Goal: Find specific page/section: Find specific page/section

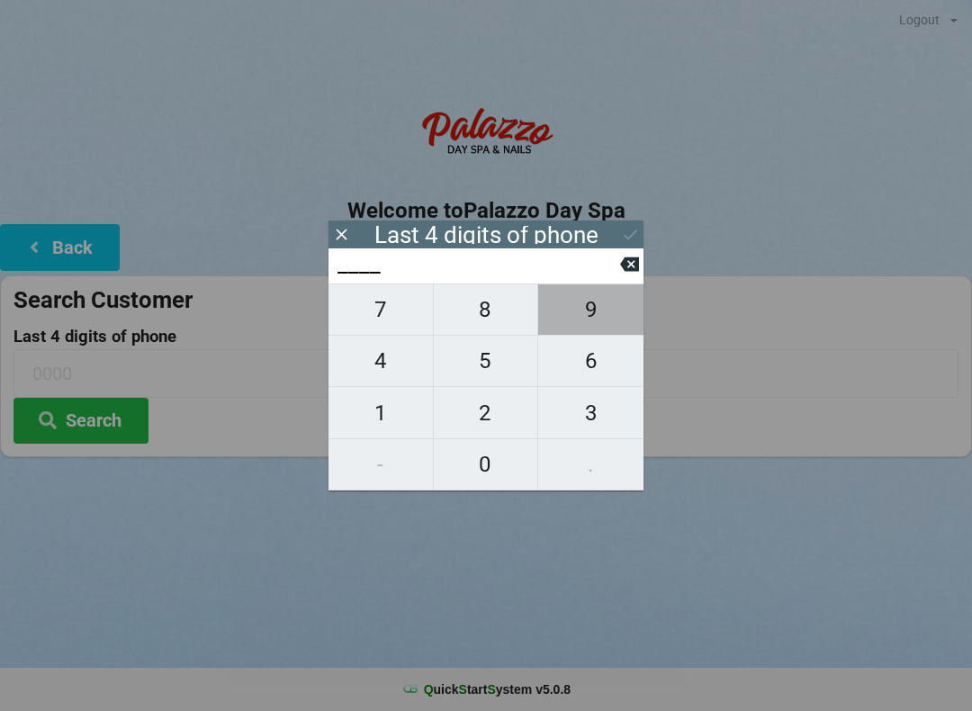
click at [586, 328] on span "9" at bounding box center [590, 310] width 105 height 38
type input "9___"
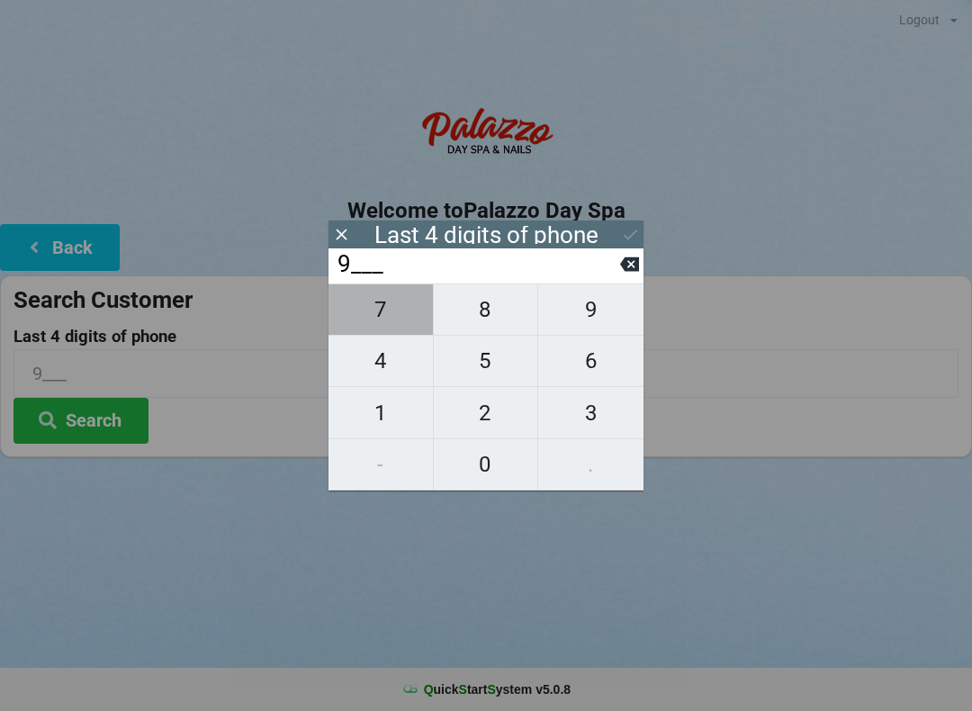
click at [390, 318] on span "7" at bounding box center [380, 310] width 104 height 38
type input "97__"
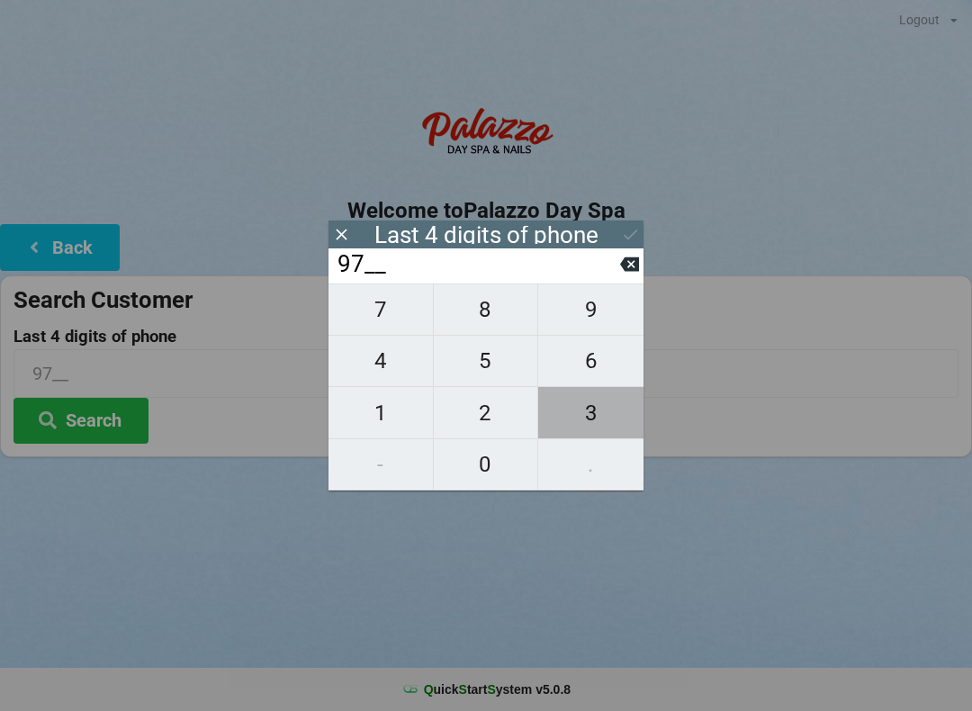
click at [607, 424] on span "3" at bounding box center [590, 413] width 105 height 38
type input "973_"
click at [490, 374] on span "5" at bounding box center [486, 361] width 104 height 38
type input "9735"
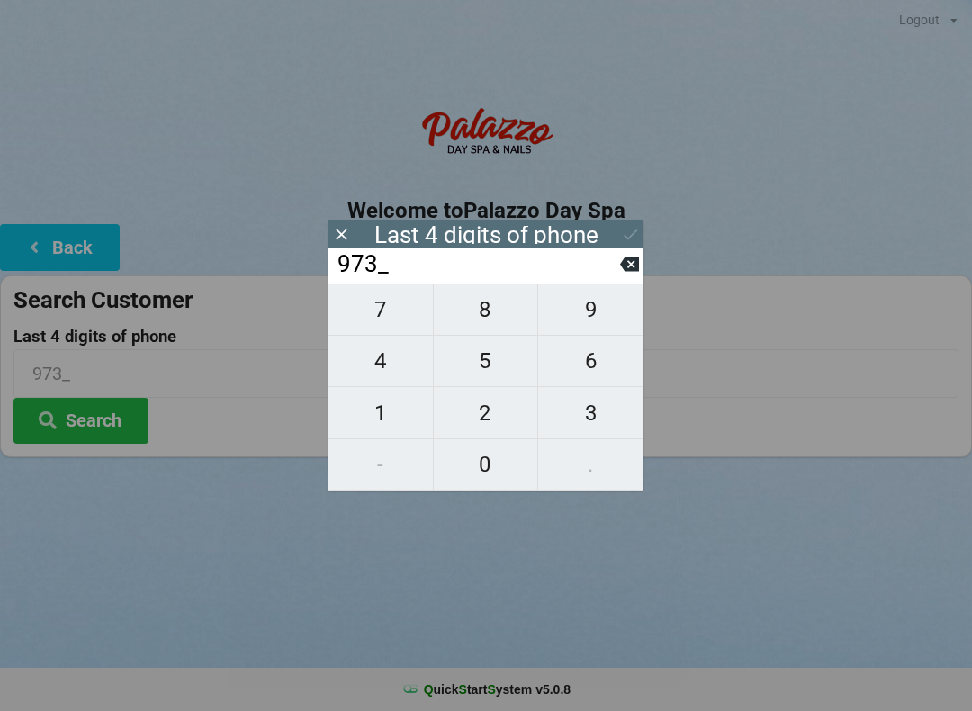
type input "9735"
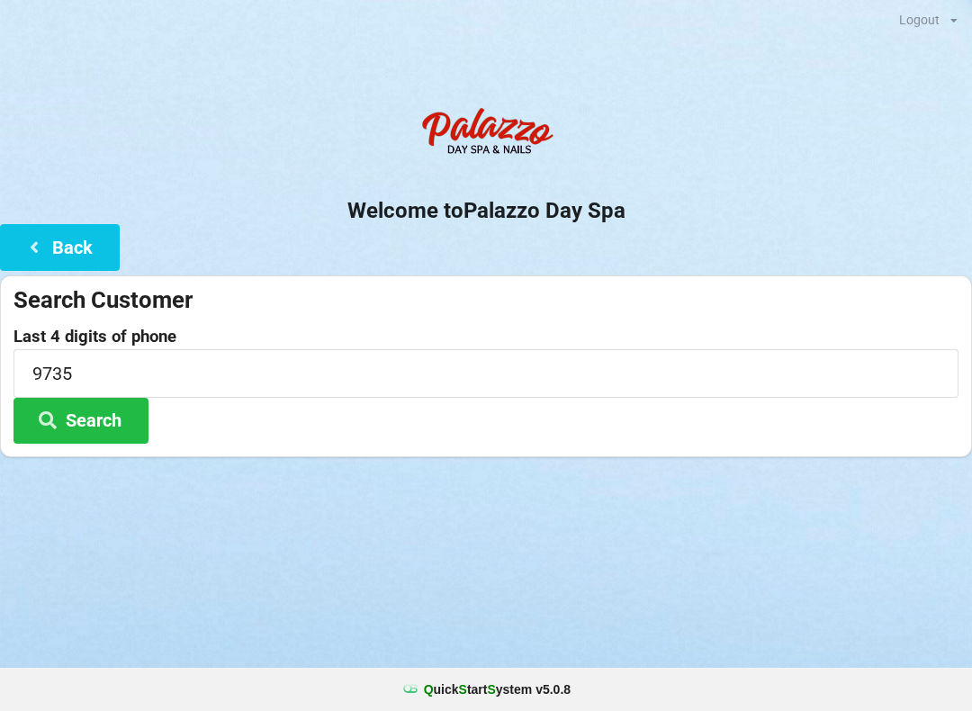
click at [100, 434] on button "Search" at bounding box center [80, 421] width 135 height 46
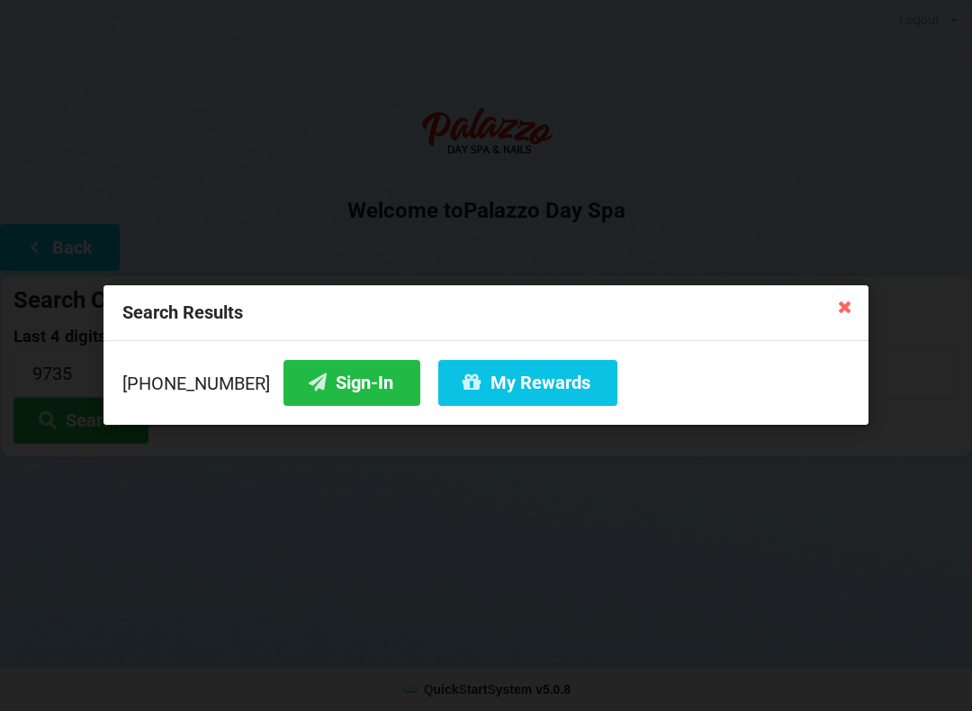
click at [340, 388] on button "Sign-In" at bounding box center [351, 383] width 137 height 46
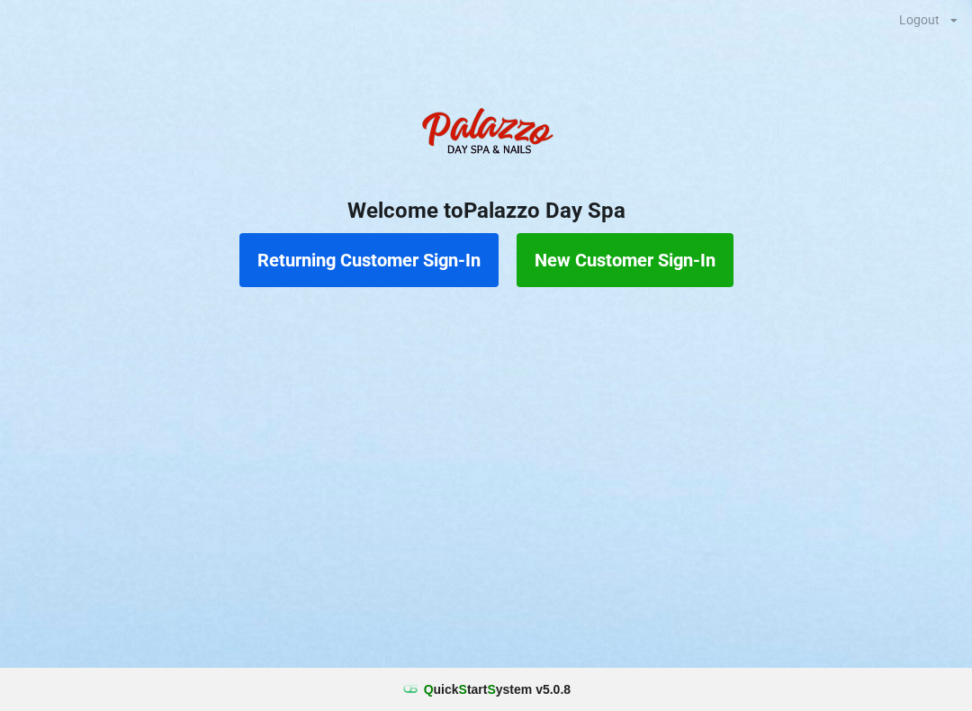
click at [411, 264] on button "Returning Customer Sign-In" at bounding box center [368, 260] width 259 height 54
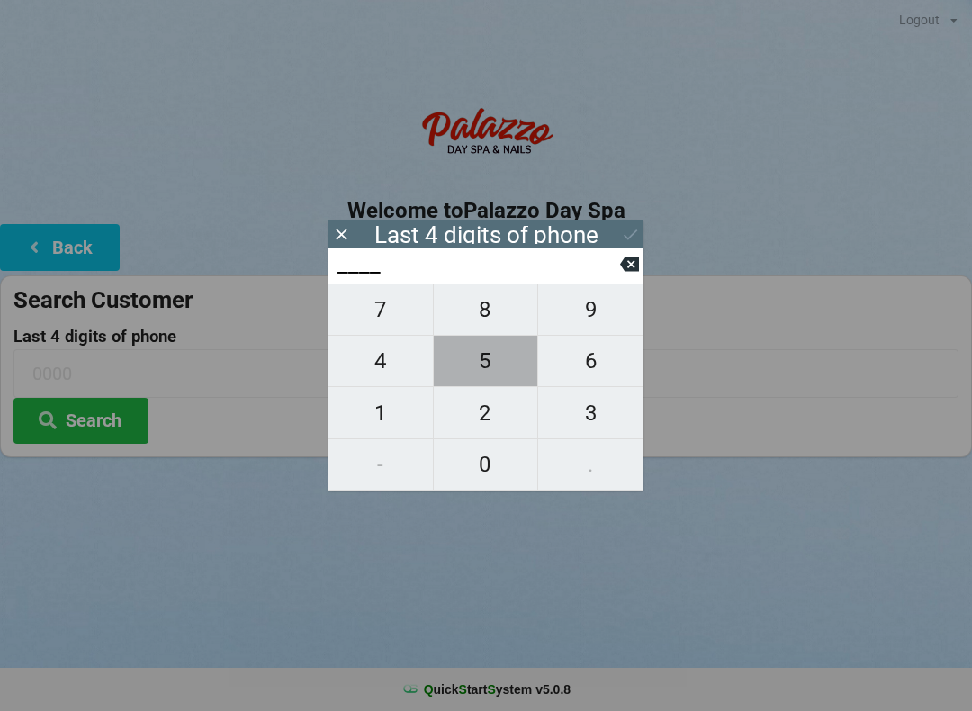
click at [499, 368] on span "5" at bounding box center [486, 361] width 104 height 38
type input "5___"
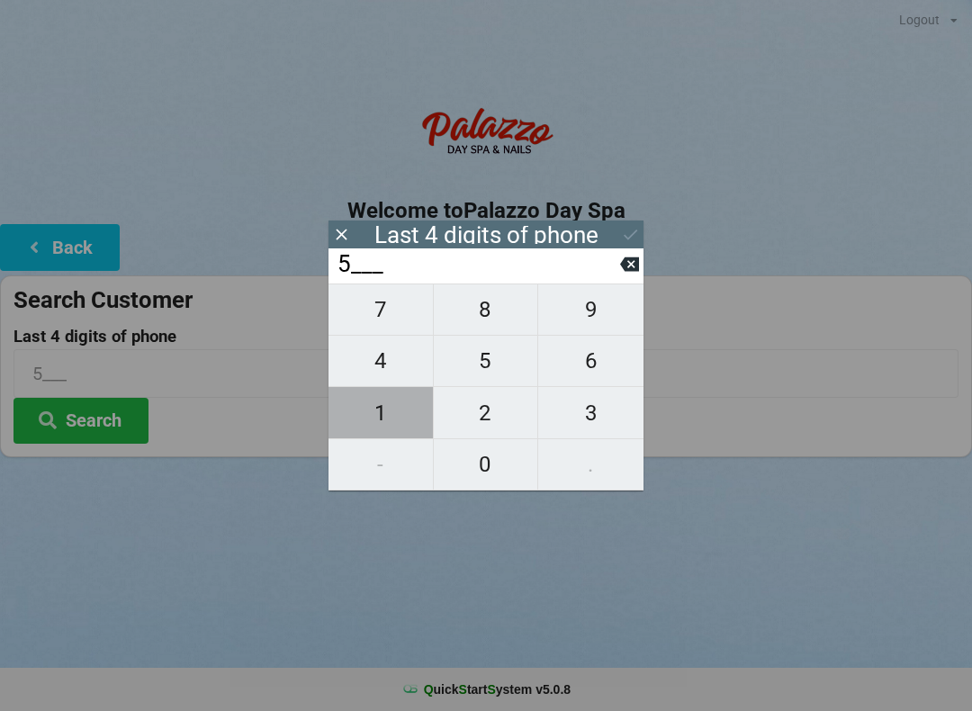
click at [390, 414] on span "1" at bounding box center [380, 413] width 104 height 38
type input "51__"
click at [494, 477] on span "0" at bounding box center [486, 464] width 104 height 38
type input "510_"
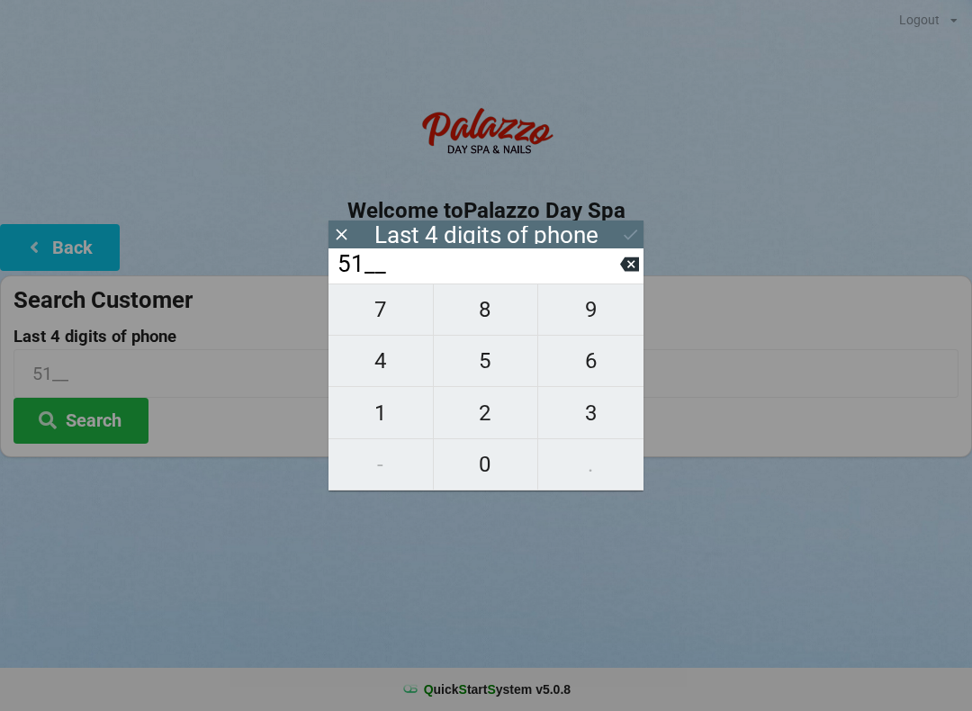
type input "510_"
click at [395, 380] on span "4" at bounding box center [380, 361] width 104 height 38
type input "5104"
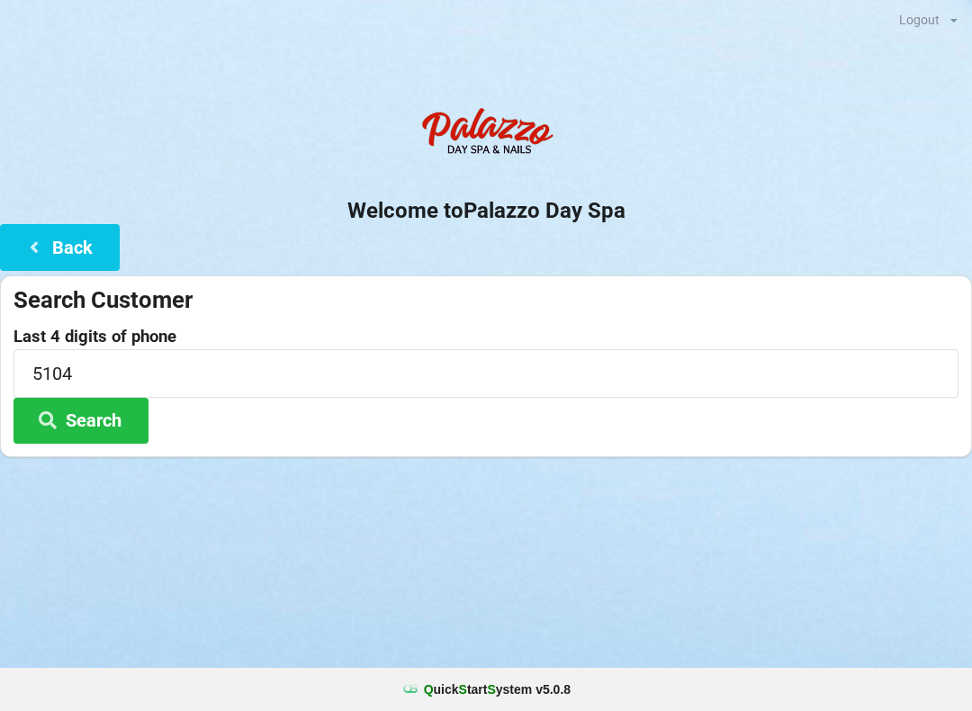
click at [465, 547] on div "Logout Logout Sign-In Welcome to Palazzo Day Spa Back Search Customer Last 4 di…" at bounding box center [486, 355] width 972 height 711
click at [101, 407] on button "Search" at bounding box center [80, 421] width 135 height 46
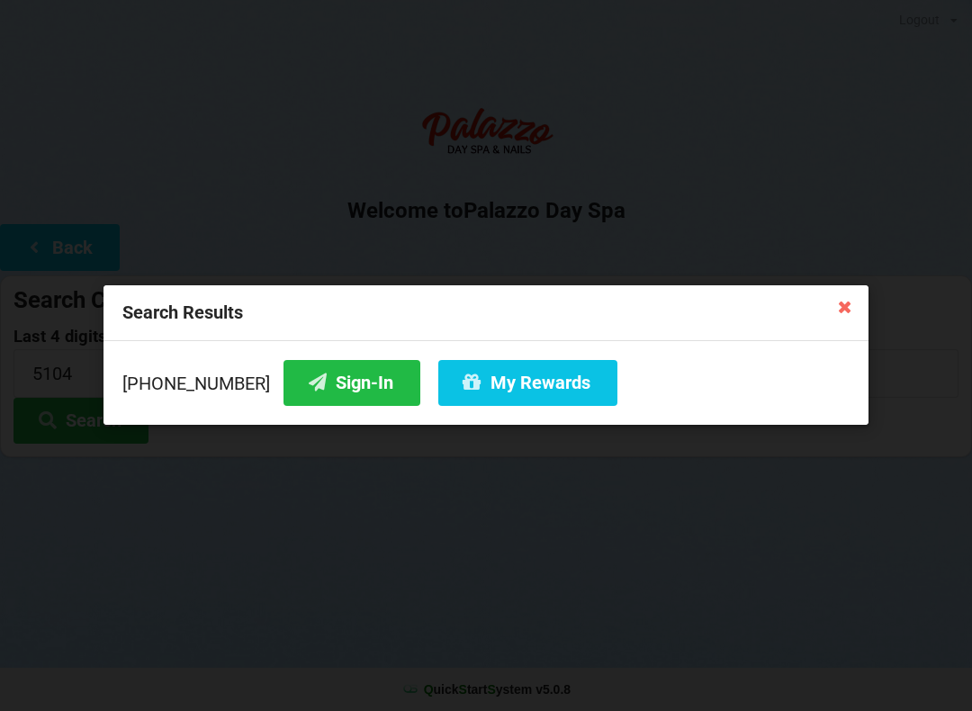
click at [332, 374] on button "Sign-In" at bounding box center [351, 383] width 137 height 46
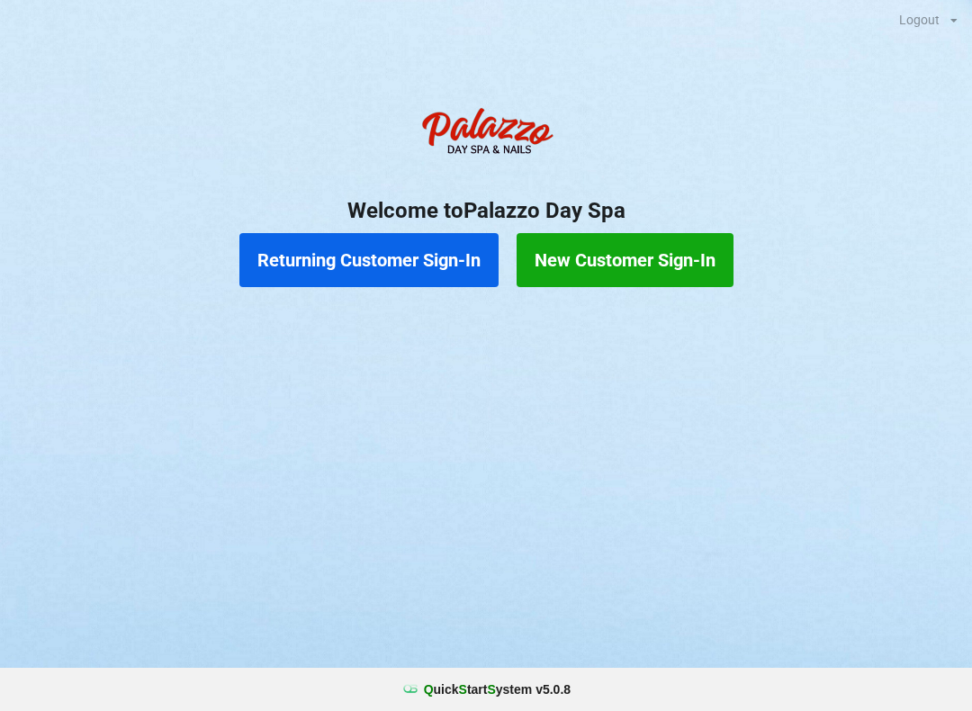
click at [399, 265] on button "Returning Customer Sign-In" at bounding box center [368, 260] width 259 height 54
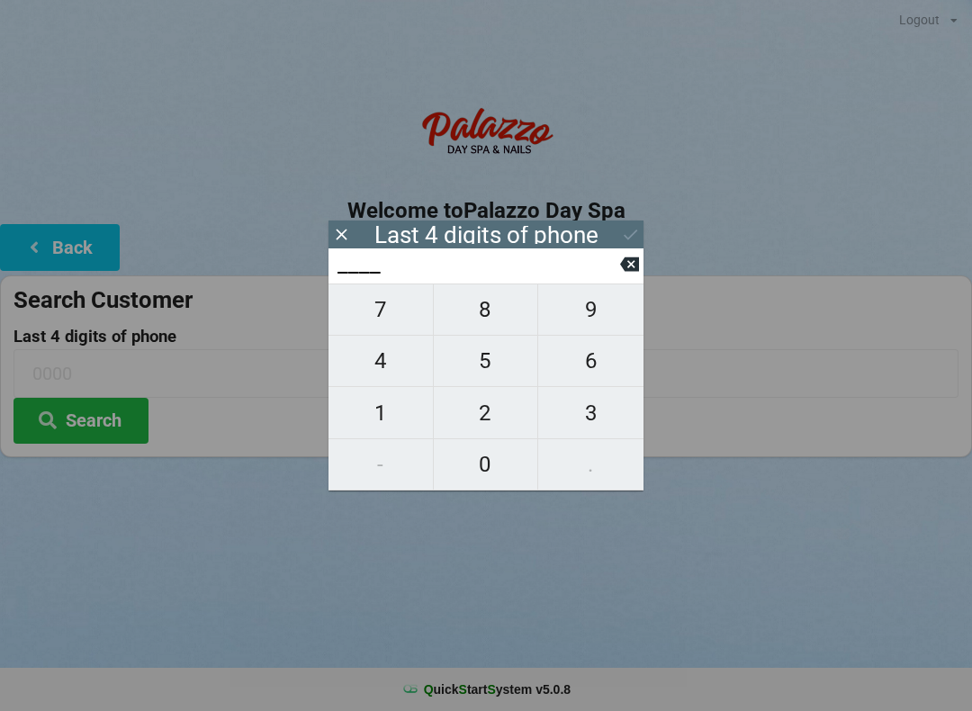
click at [387, 372] on span "4" at bounding box center [380, 361] width 104 height 38
type input "4___"
click at [494, 467] on span "0" at bounding box center [486, 464] width 104 height 38
type input "40__"
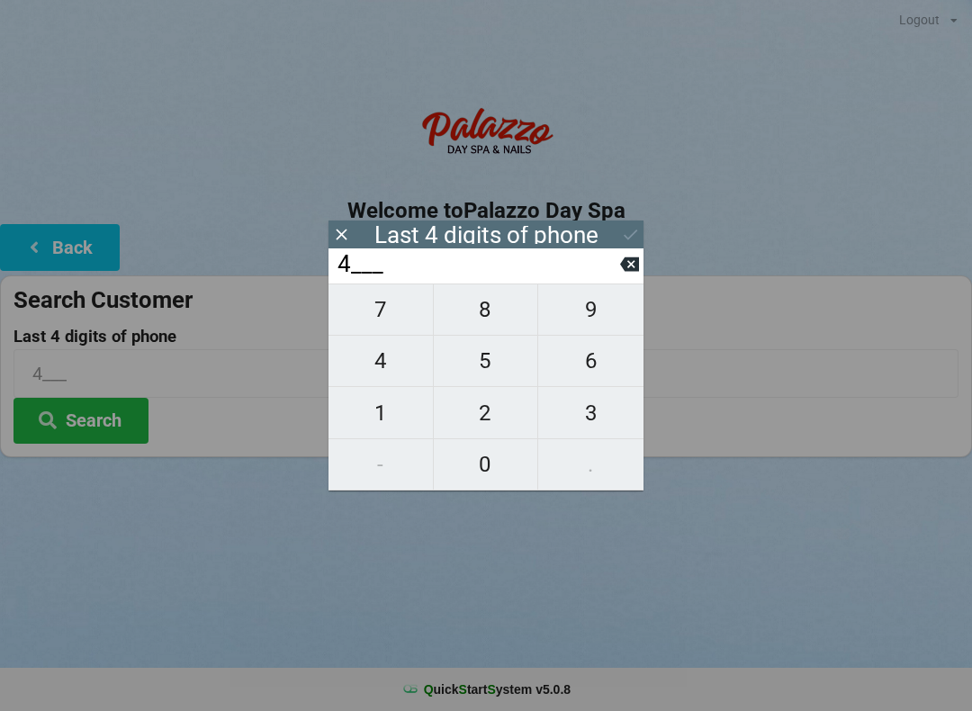
type input "40__"
click at [381, 403] on span "1" at bounding box center [380, 413] width 104 height 38
type input "401_"
click at [636, 258] on button at bounding box center [629, 264] width 19 height 24
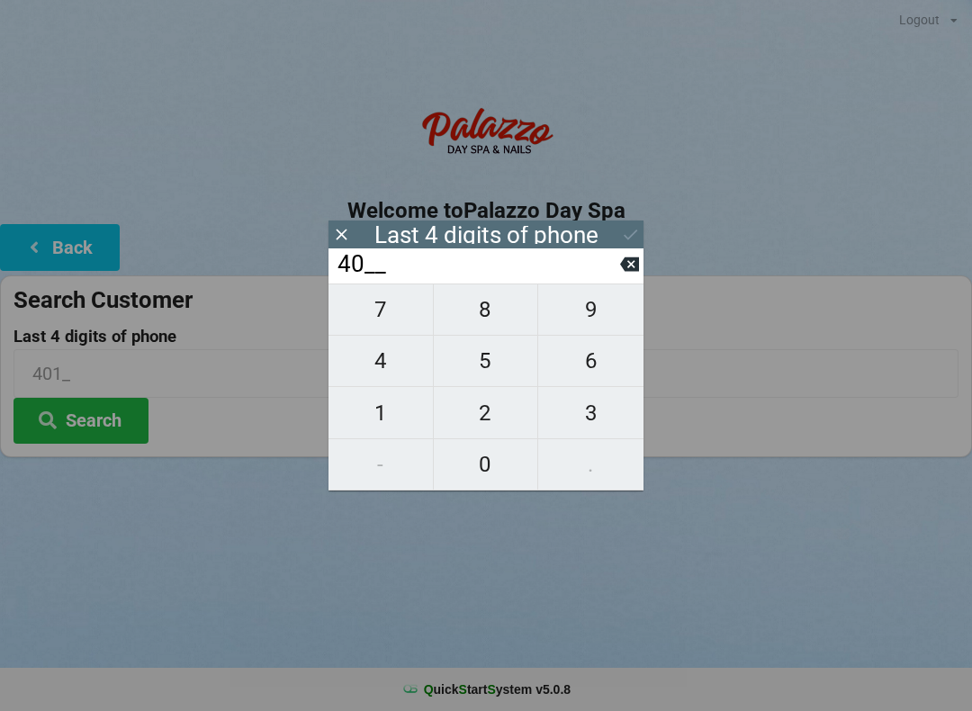
click at [398, 306] on span "7" at bounding box center [380, 310] width 104 height 38
type input "407_"
click at [495, 418] on span "2" at bounding box center [486, 413] width 104 height 38
type input "4072"
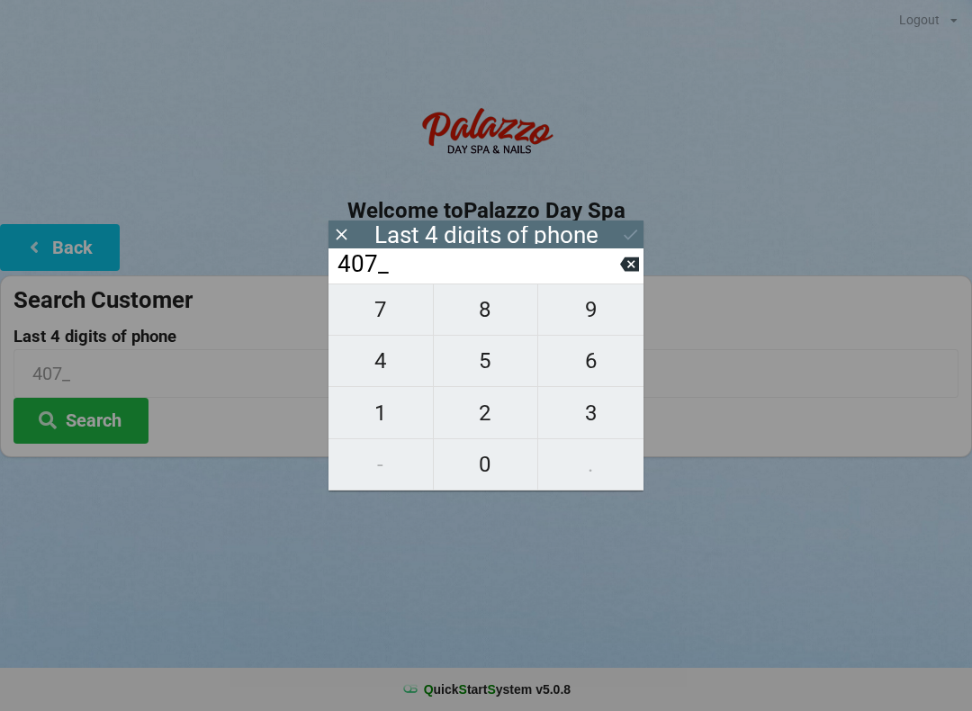
type input "4072"
click at [490, 413] on div "7 8 9 4 5 6 1 2 3 - 0 ." at bounding box center [485, 386] width 315 height 207
click at [486, 409] on div "7 8 9 4 5 6 1 2 3 - 0 ." at bounding box center [485, 386] width 315 height 207
click at [491, 418] on div "7 8 9 4 5 6 1 2 3 - 0 ." at bounding box center [485, 386] width 315 height 207
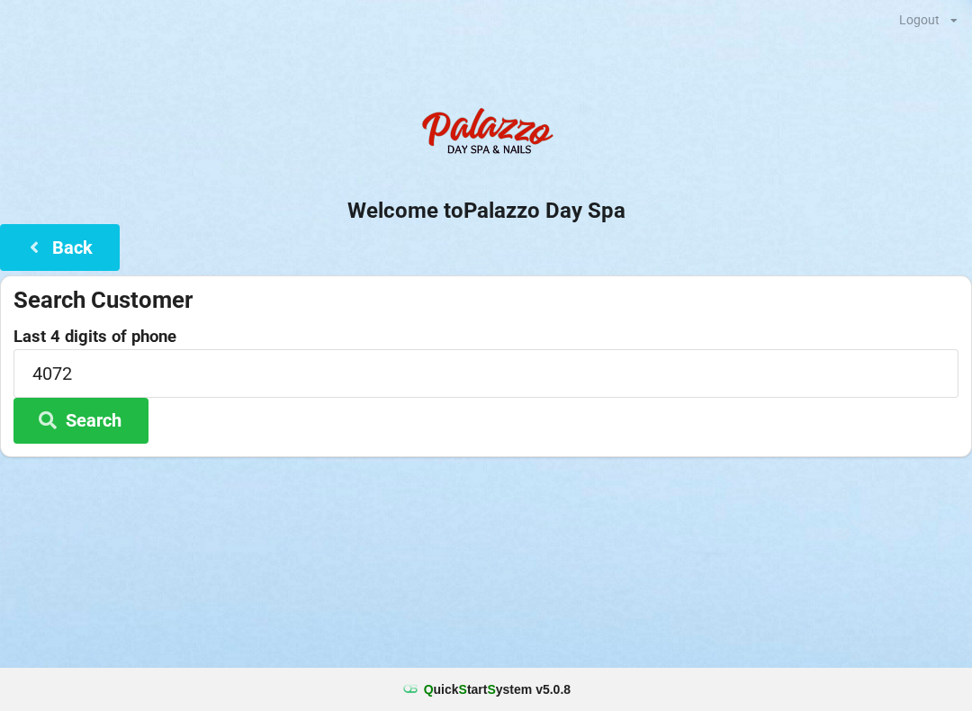
click at [655, 275] on div "Search Customer Last 4 digits of phone 4072 Search" at bounding box center [486, 366] width 972 height 182
click at [641, 269] on div "Welcome to Palazzo Day Spa Back Search Customer Last 4 digits of phone 4072 Sea…" at bounding box center [486, 277] width 972 height 359
click at [82, 236] on button "Back" at bounding box center [60, 247] width 120 height 46
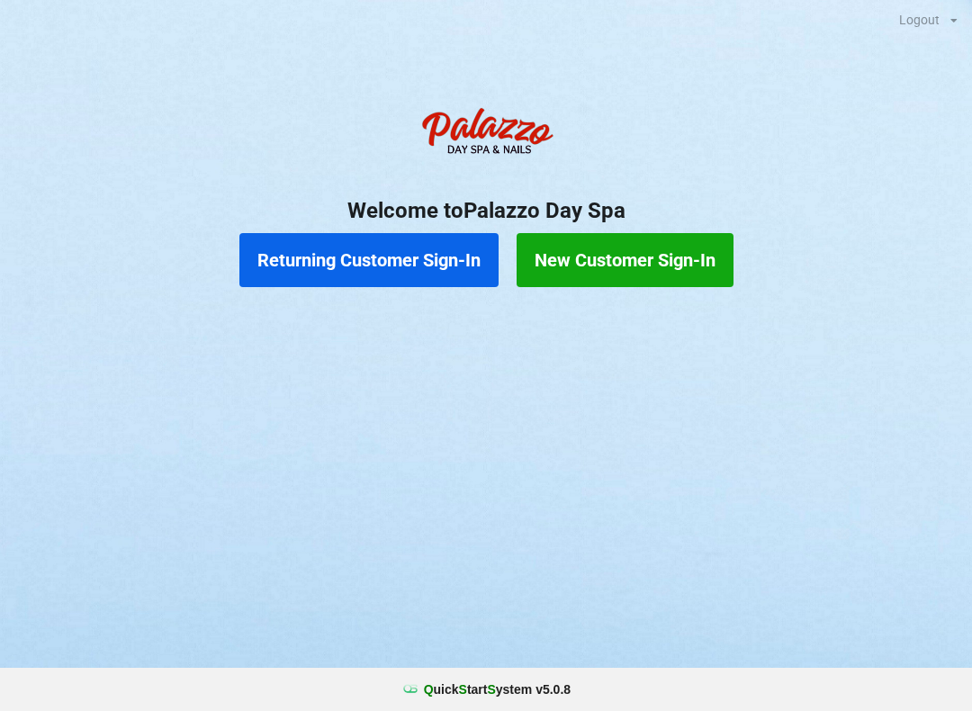
click at [431, 260] on button "Returning Customer Sign-In" at bounding box center [368, 260] width 259 height 54
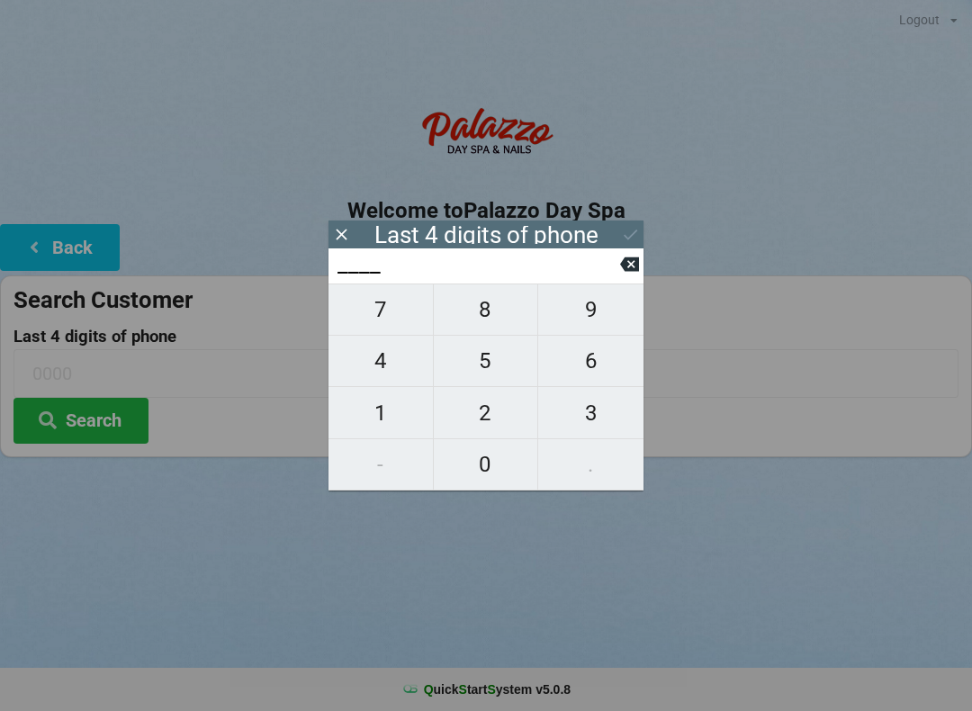
click at [600, 307] on span "9" at bounding box center [590, 310] width 105 height 38
type input "9___"
click at [485, 467] on span "0" at bounding box center [486, 464] width 104 height 38
type input "90__"
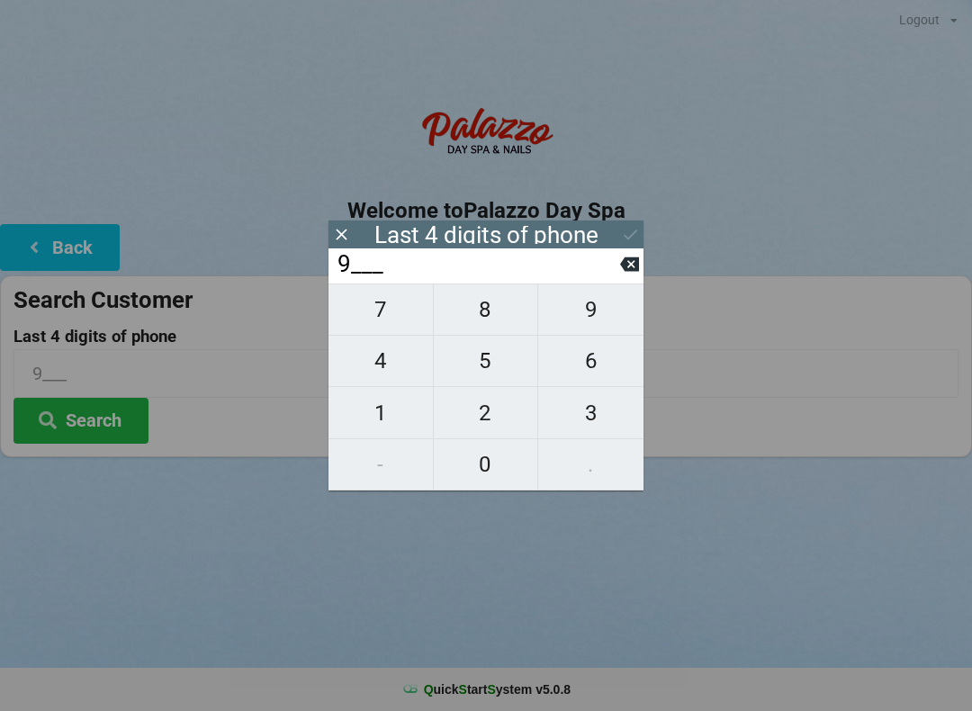
type input "90__"
click at [598, 426] on span "3" at bounding box center [590, 413] width 105 height 38
type input "903_"
click at [596, 422] on span "3" at bounding box center [590, 413] width 105 height 38
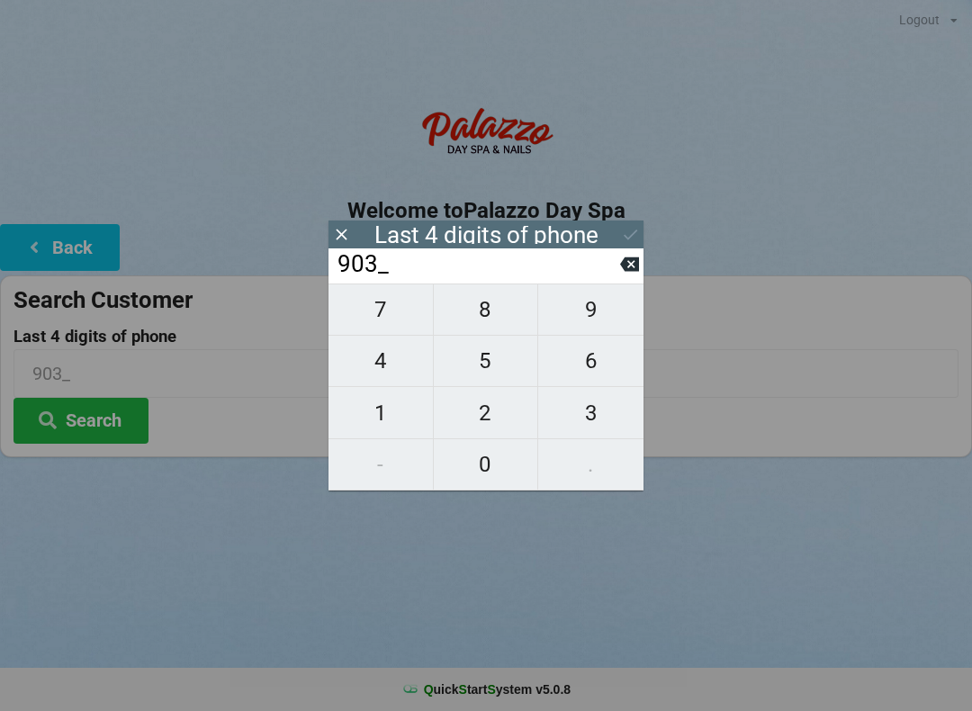
type input "9033"
click at [103, 422] on button "Search" at bounding box center [80, 421] width 135 height 46
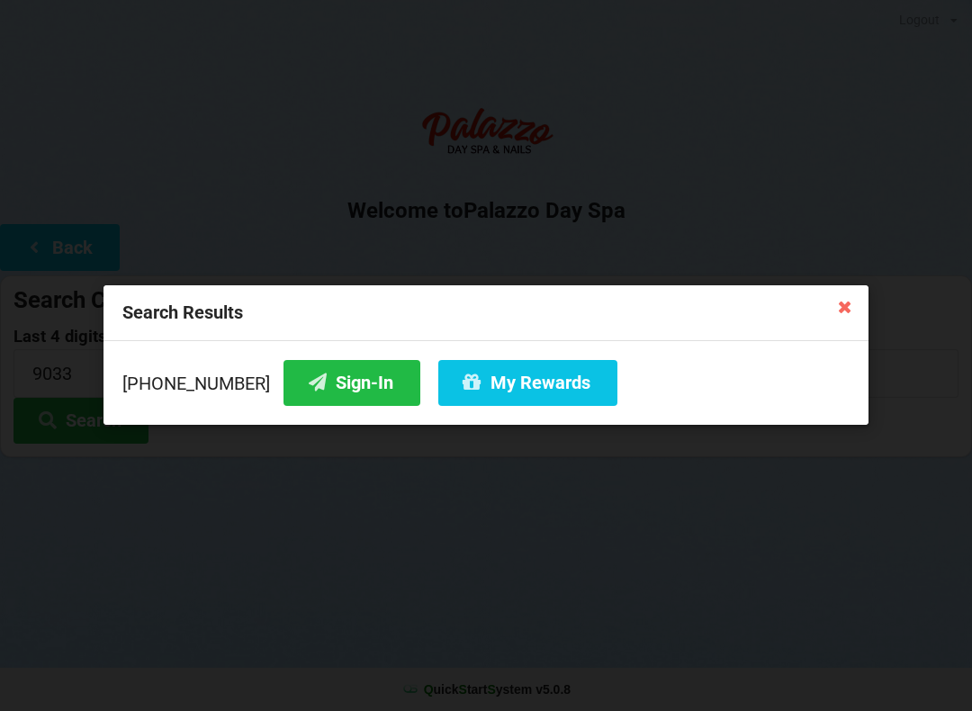
click at [341, 389] on button "Sign-In" at bounding box center [351, 383] width 137 height 46
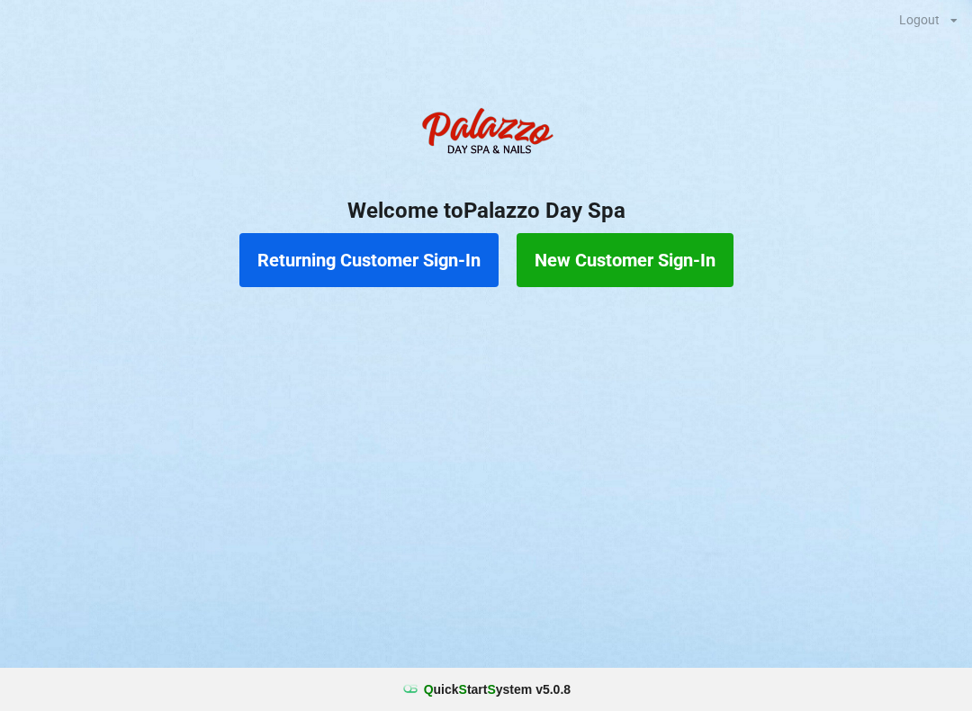
click at [400, 258] on button "Returning Customer Sign-In" at bounding box center [368, 260] width 259 height 54
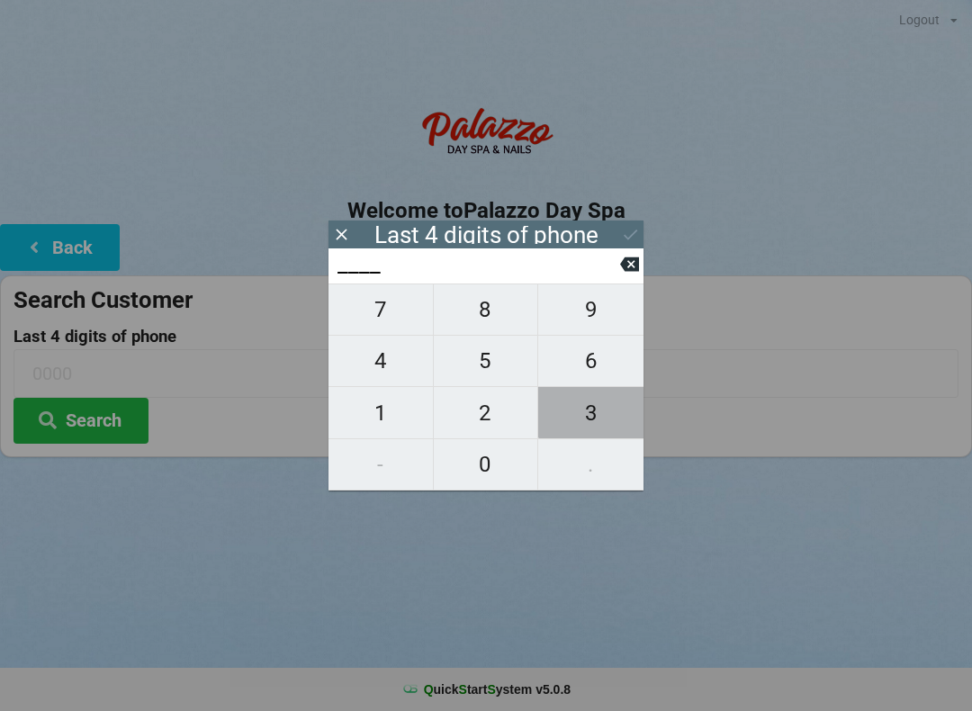
click at [602, 411] on span "3" at bounding box center [590, 413] width 105 height 38
type input "3___"
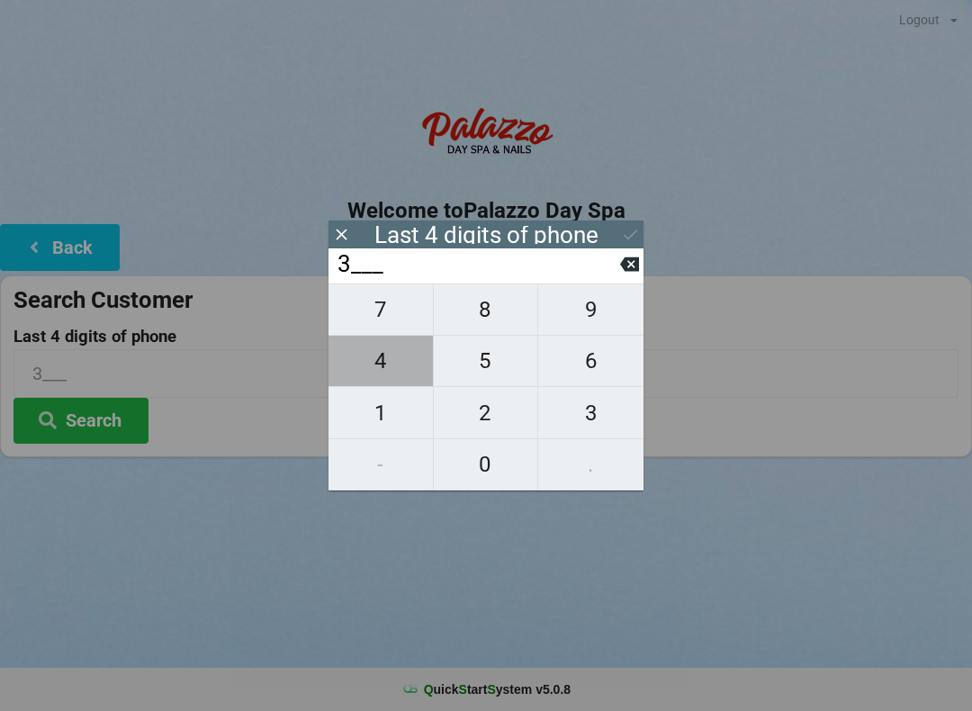
click at [391, 368] on span "4" at bounding box center [380, 361] width 104 height 38
type input "34__"
click at [396, 418] on span "1" at bounding box center [380, 413] width 104 height 38
type input "341_"
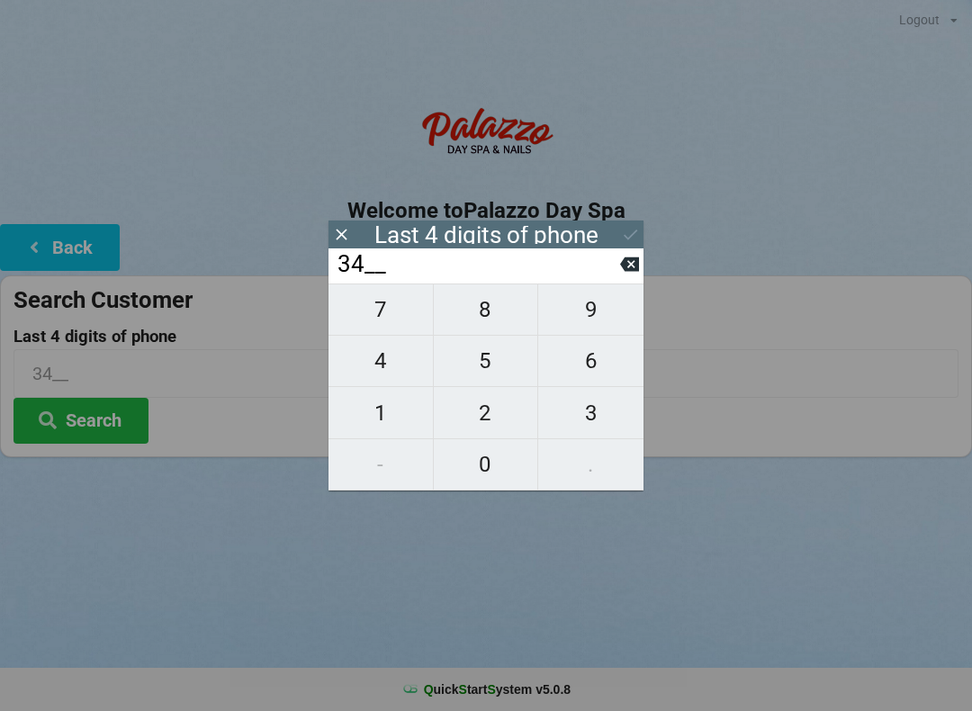
type input "341_"
click at [394, 303] on span "7" at bounding box center [380, 310] width 104 height 38
type input "3417"
click at [541, 251] on input "3417" at bounding box center [478, 264] width 284 height 29
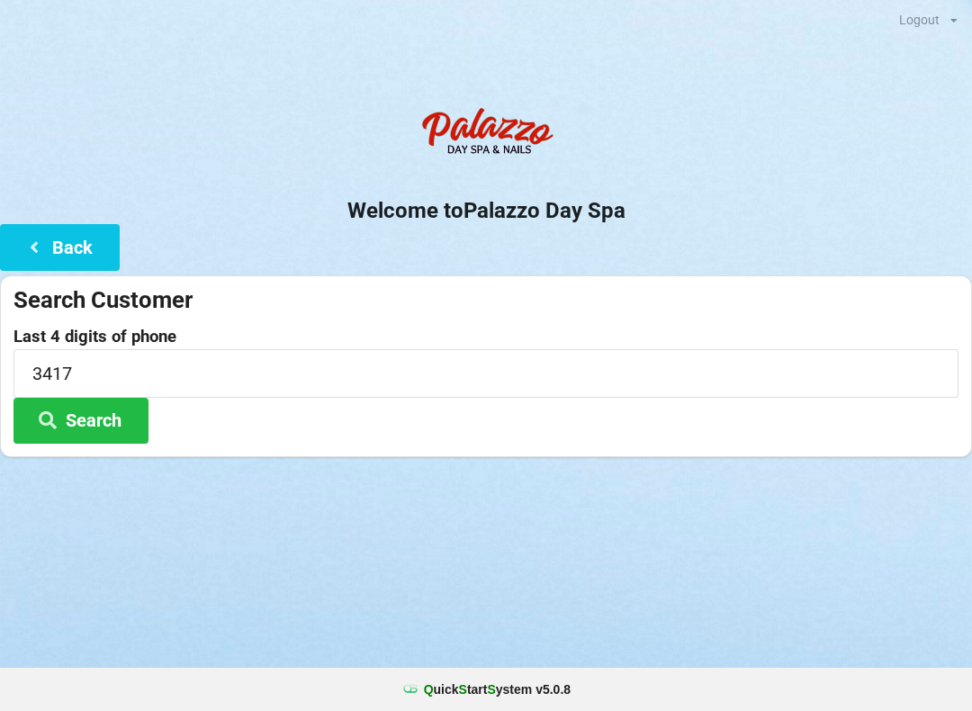
click at [120, 415] on button "Search" at bounding box center [80, 421] width 135 height 46
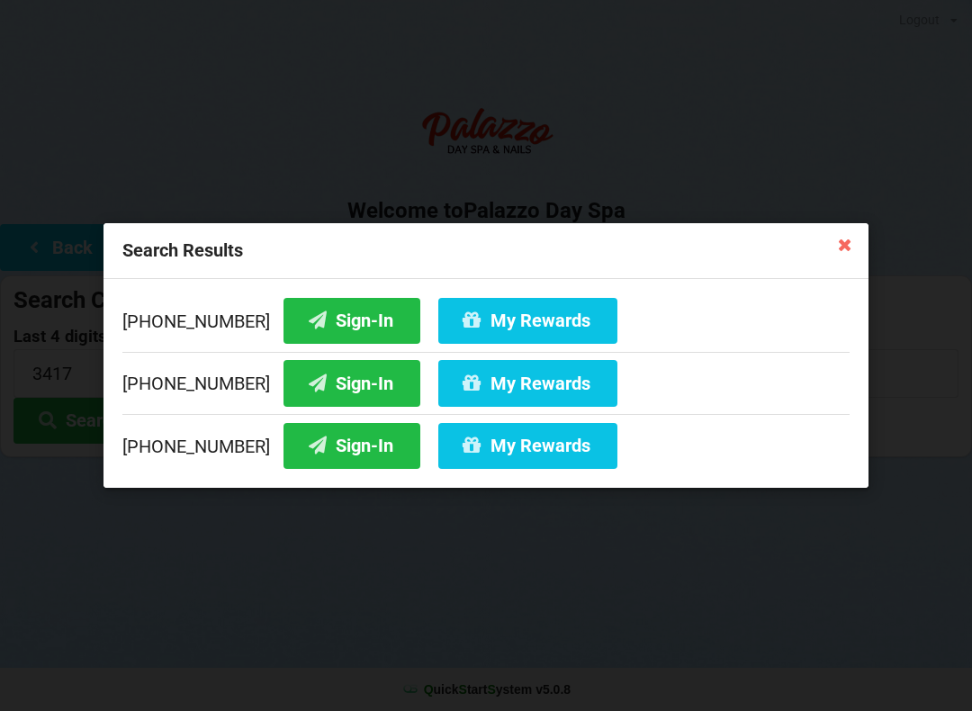
click at [522, 449] on button "My Rewards" at bounding box center [527, 446] width 179 height 46
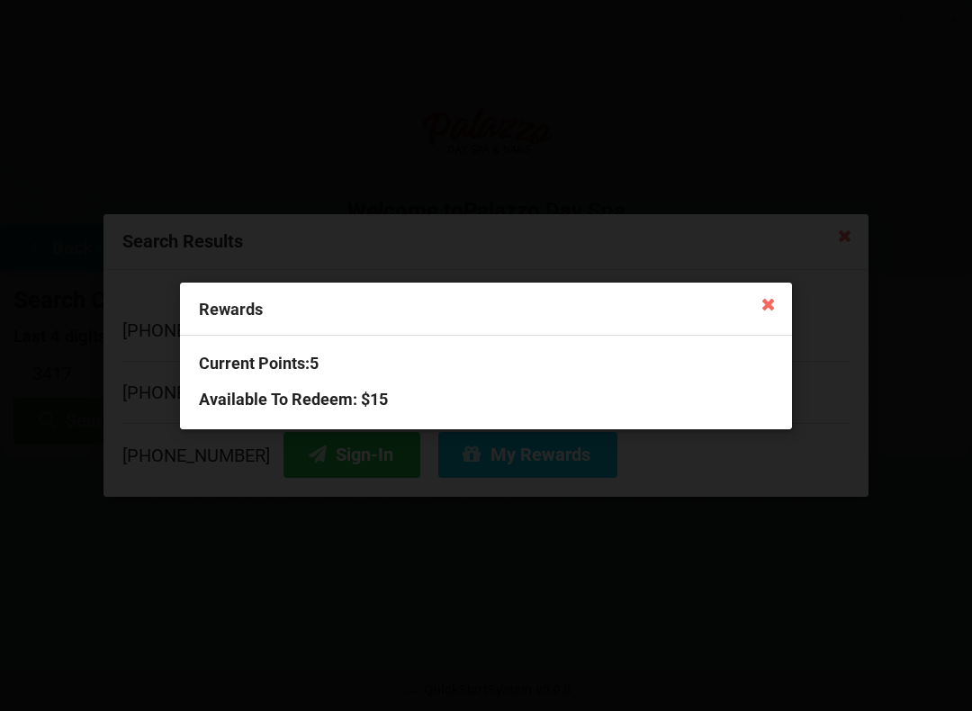
click at [774, 307] on icon at bounding box center [768, 303] width 29 height 29
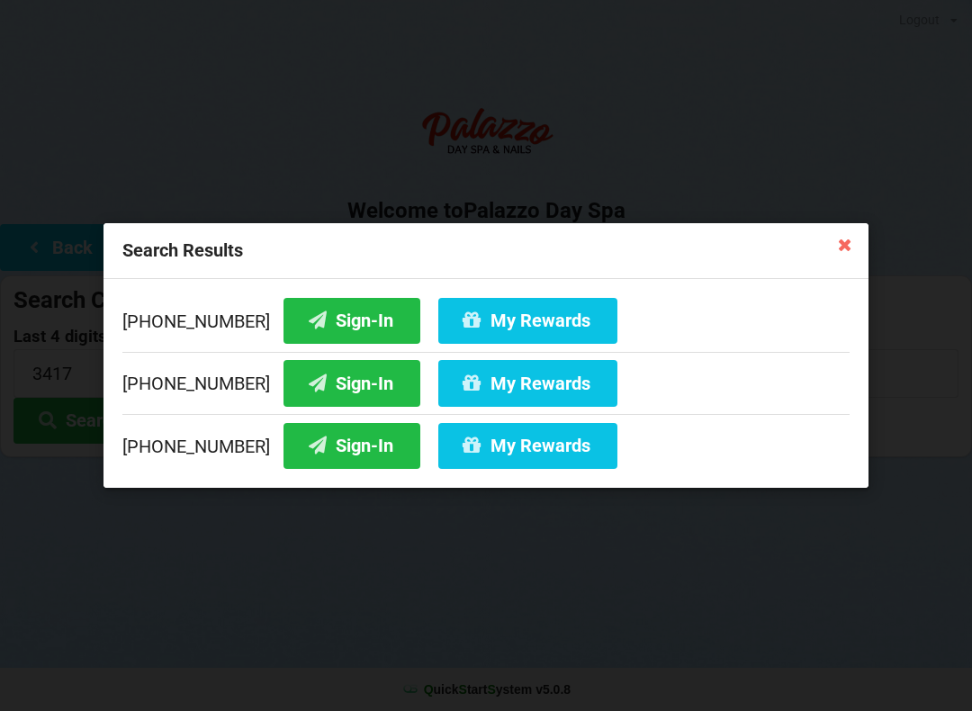
click at [852, 236] on icon at bounding box center [845, 243] width 29 height 29
